Goal: Task Accomplishment & Management: Use online tool/utility

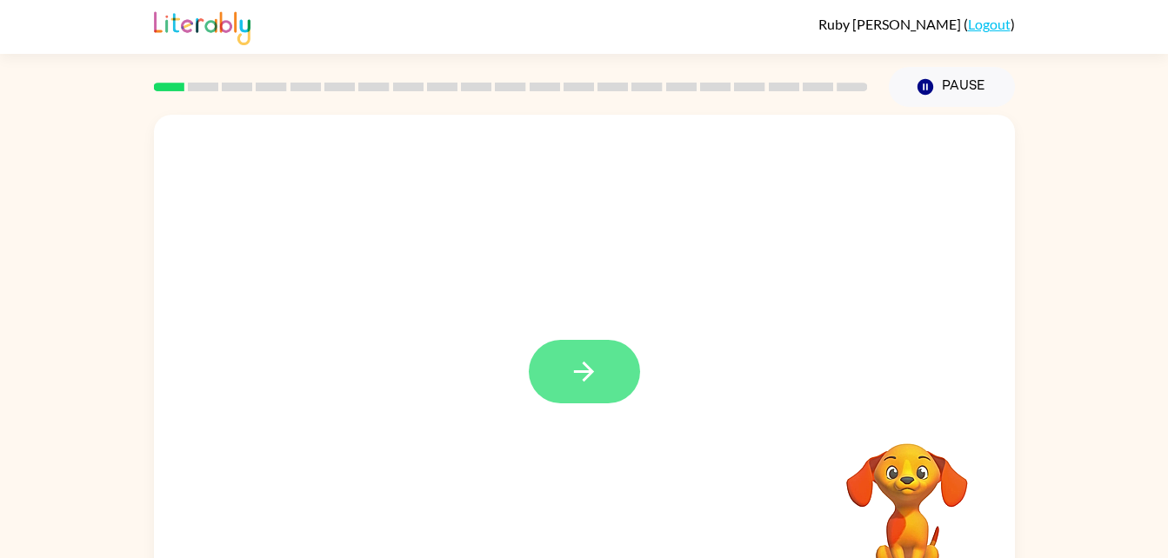
click at [575, 393] on button "button" at bounding box center [584, 371] width 111 height 63
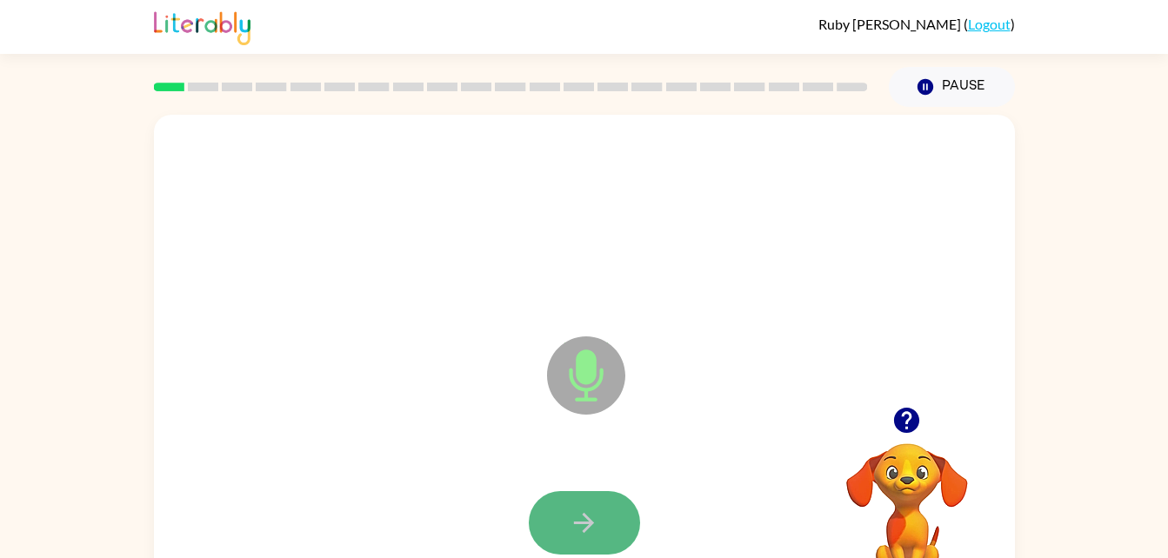
click at [603, 506] on button "button" at bounding box center [584, 522] width 111 height 63
click at [604, 546] on button "button" at bounding box center [584, 522] width 111 height 63
drag, startPoint x: 604, startPoint y: 546, endPoint x: 567, endPoint y: 518, distance: 46.6
click at [567, 518] on button "button" at bounding box center [584, 522] width 111 height 63
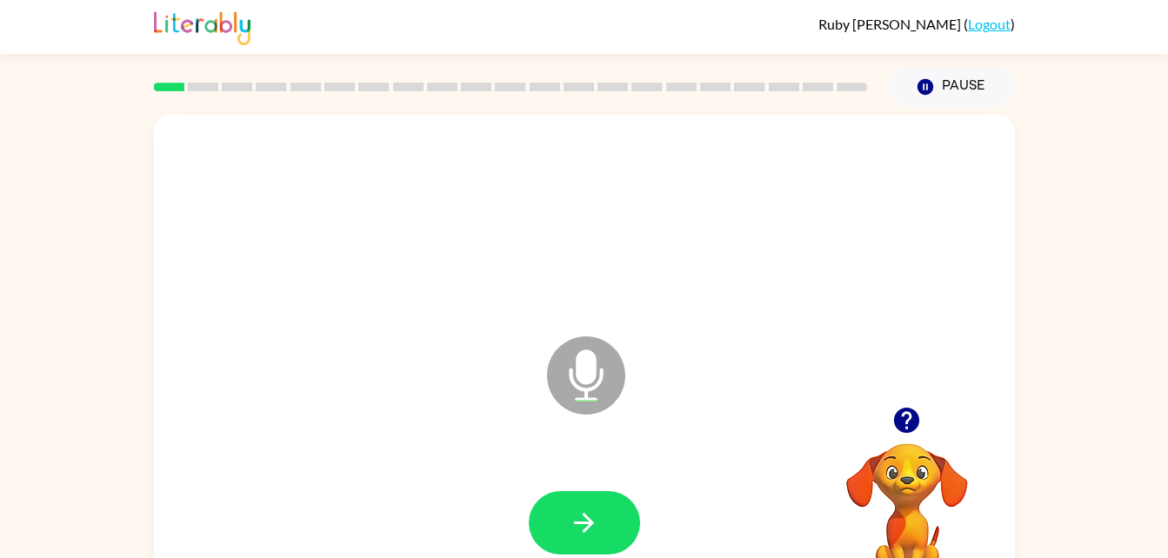
click at [567, 518] on button "button" at bounding box center [584, 522] width 111 height 63
click at [567, 518] on div at bounding box center [584, 522] width 111 height 63
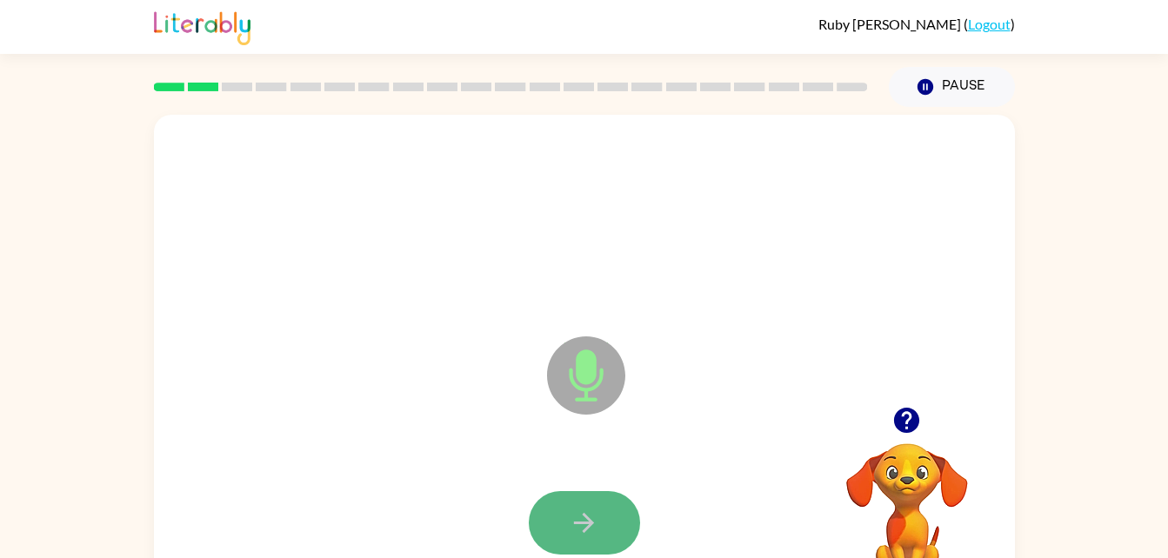
click at [567, 518] on button "button" at bounding box center [584, 522] width 111 height 63
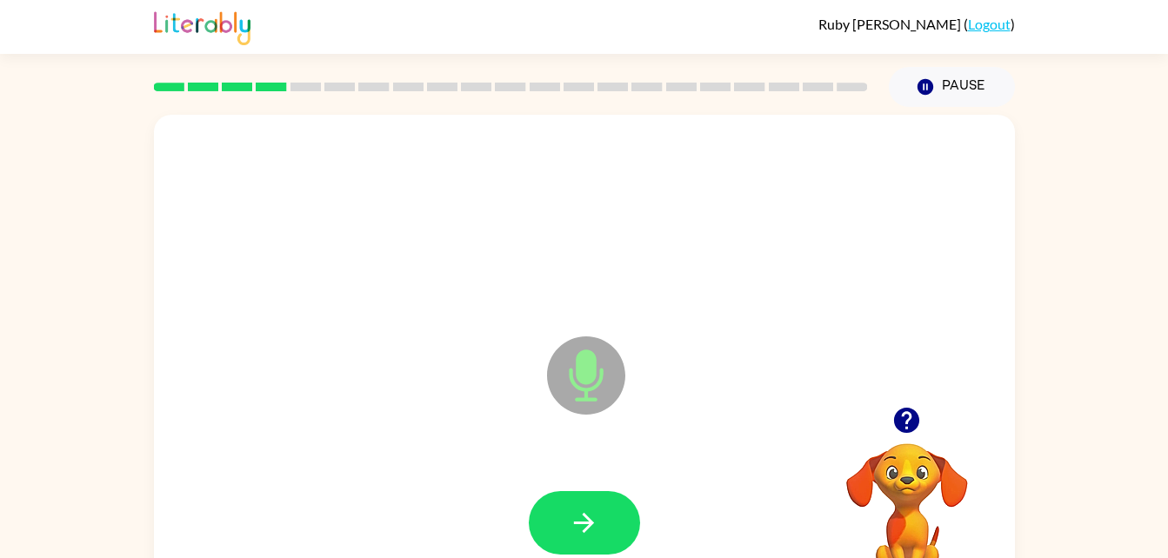
click at [567, 518] on button "button" at bounding box center [584, 522] width 111 height 63
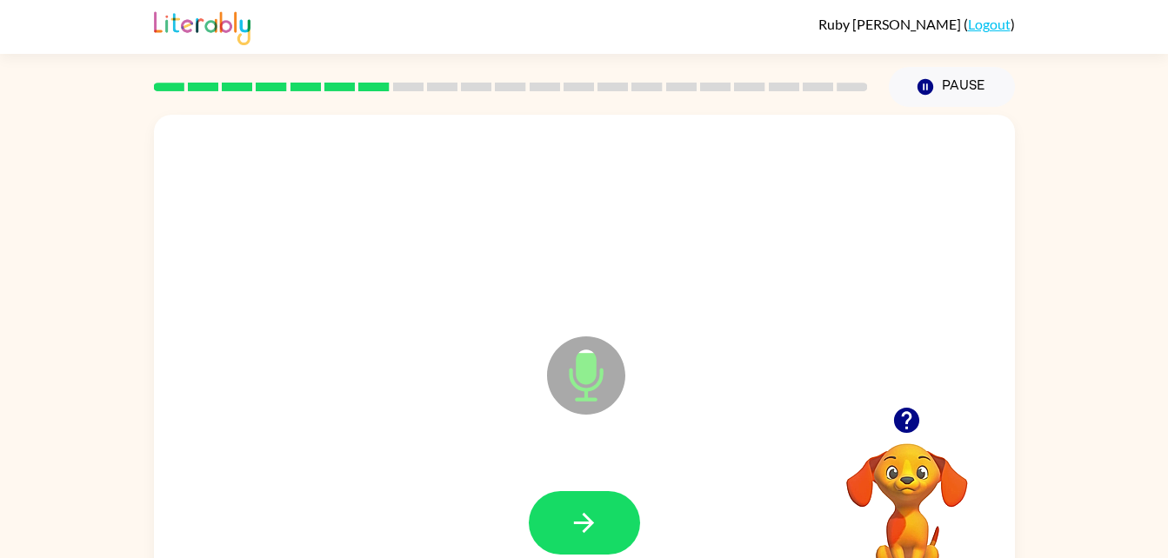
click at [567, 518] on button "button" at bounding box center [584, 522] width 111 height 63
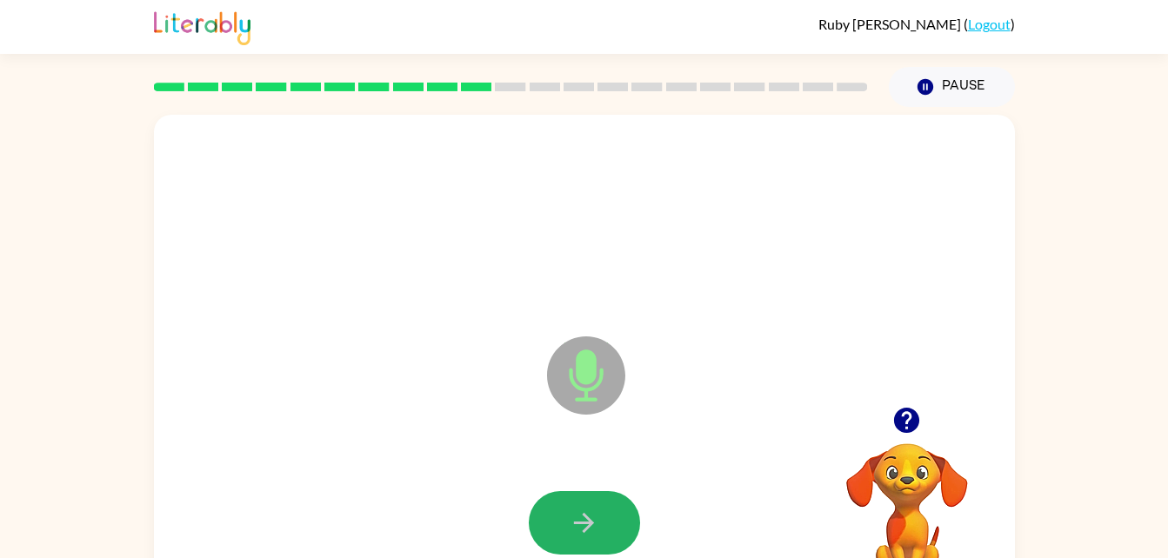
click at [567, 518] on button "button" at bounding box center [584, 522] width 111 height 63
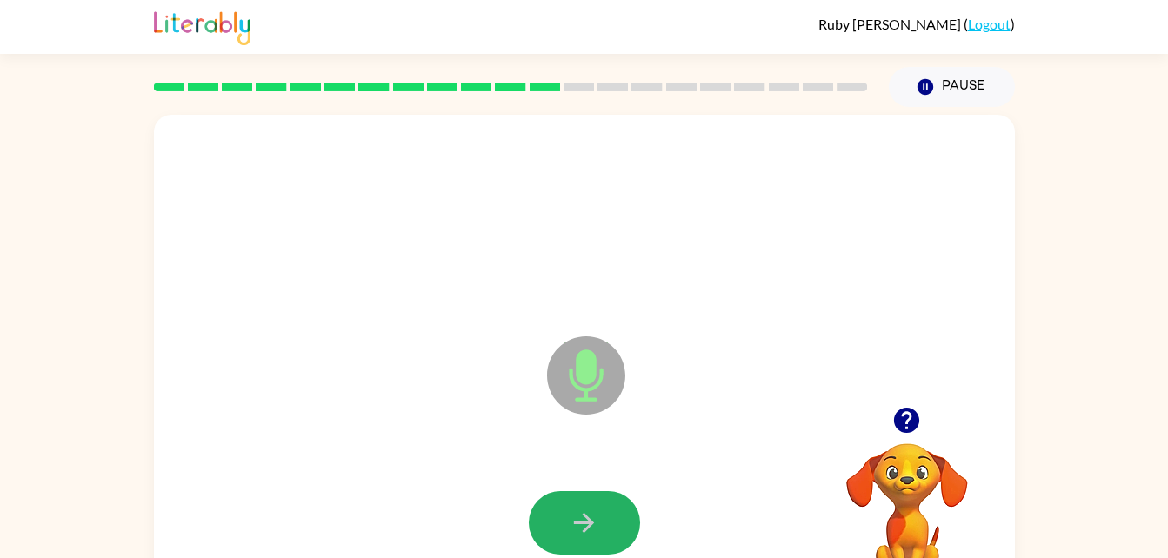
click at [567, 518] on button "button" at bounding box center [584, 522] width 111 height 63
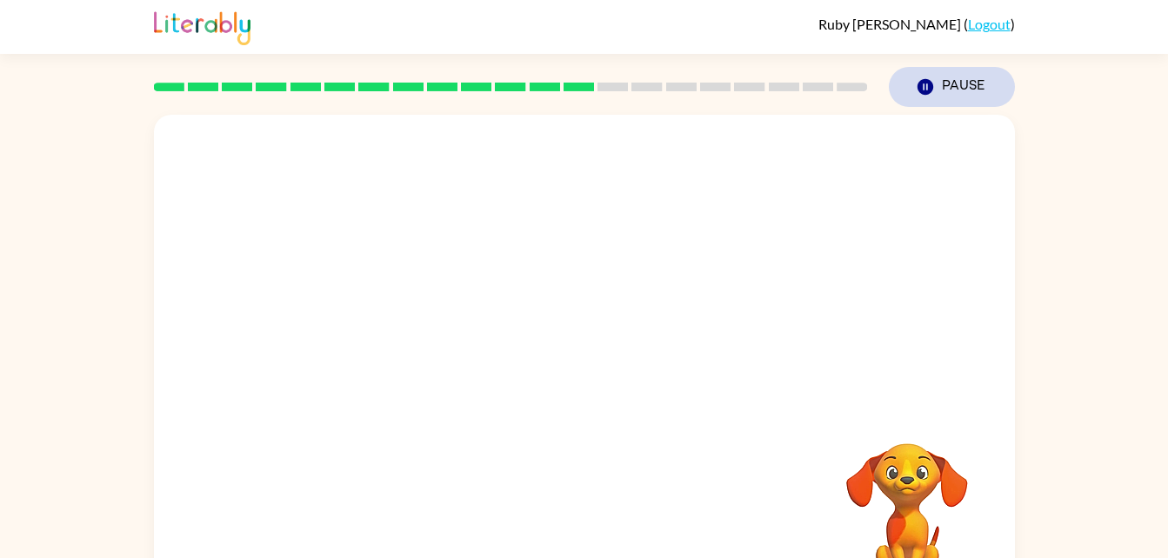
click at [967, 81] on button "Pause Pause" at bounding box center [952, 87] width 126 height 40
